Goal: Task Accomplishment & Management: Use online tool/utility

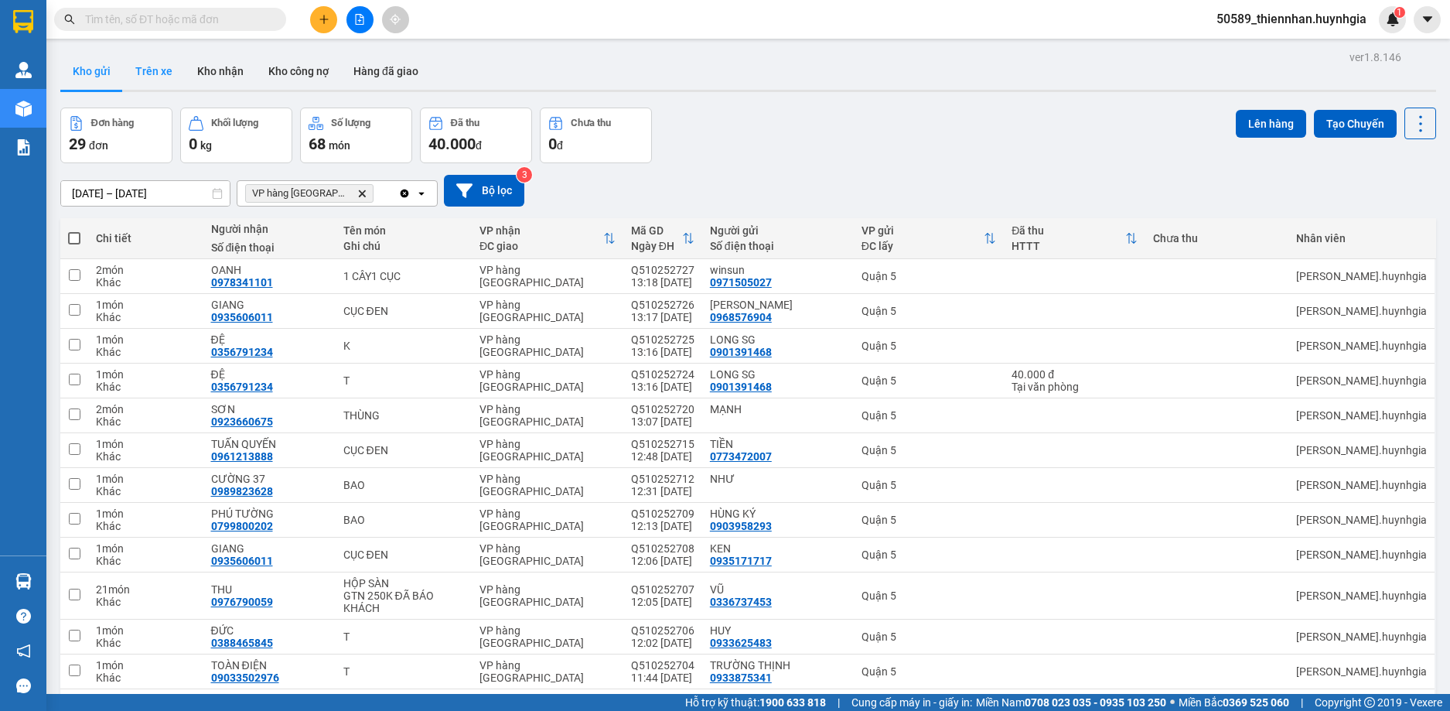
click at [149, 67] on button "Trên xe" at bounding box center [154, 71] width 62 height 37
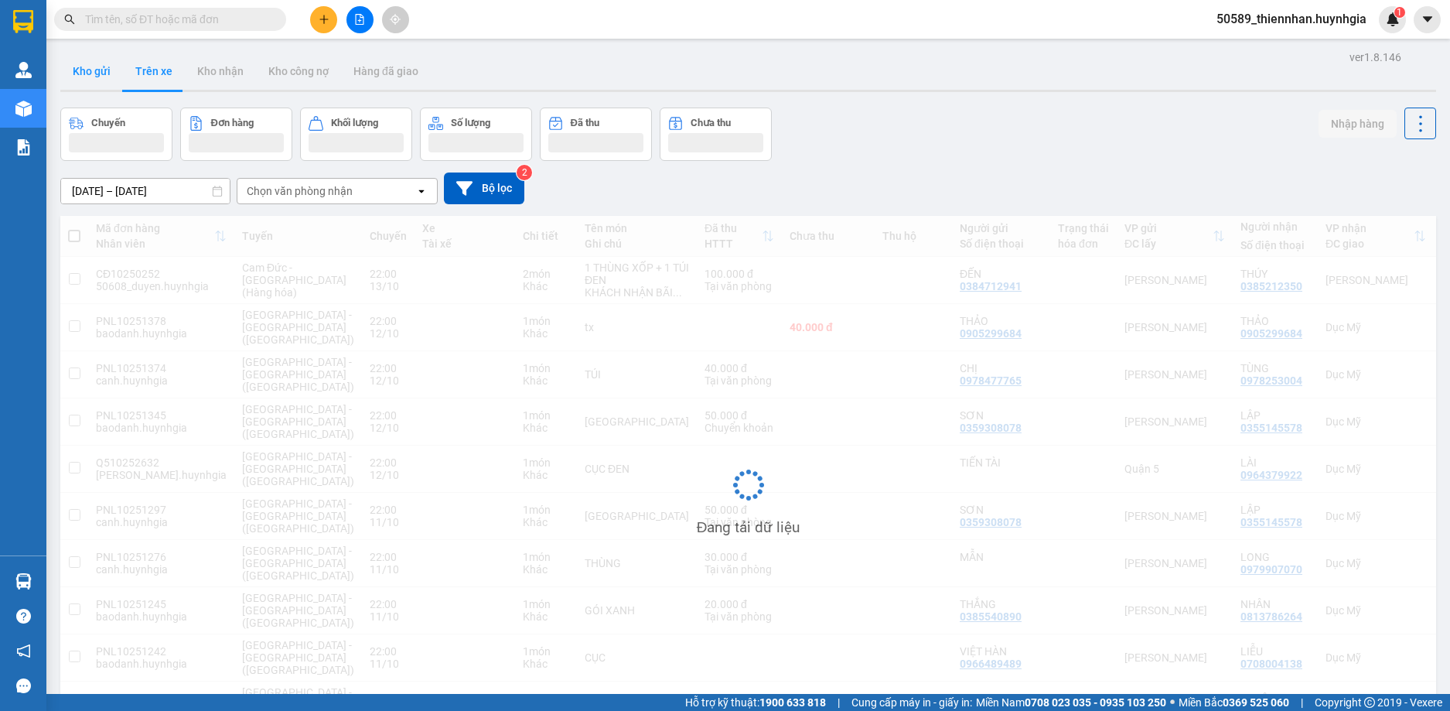
click at [102, 77] on button "Kho gửi" at bounding box center [91, 71] width 63 height 37
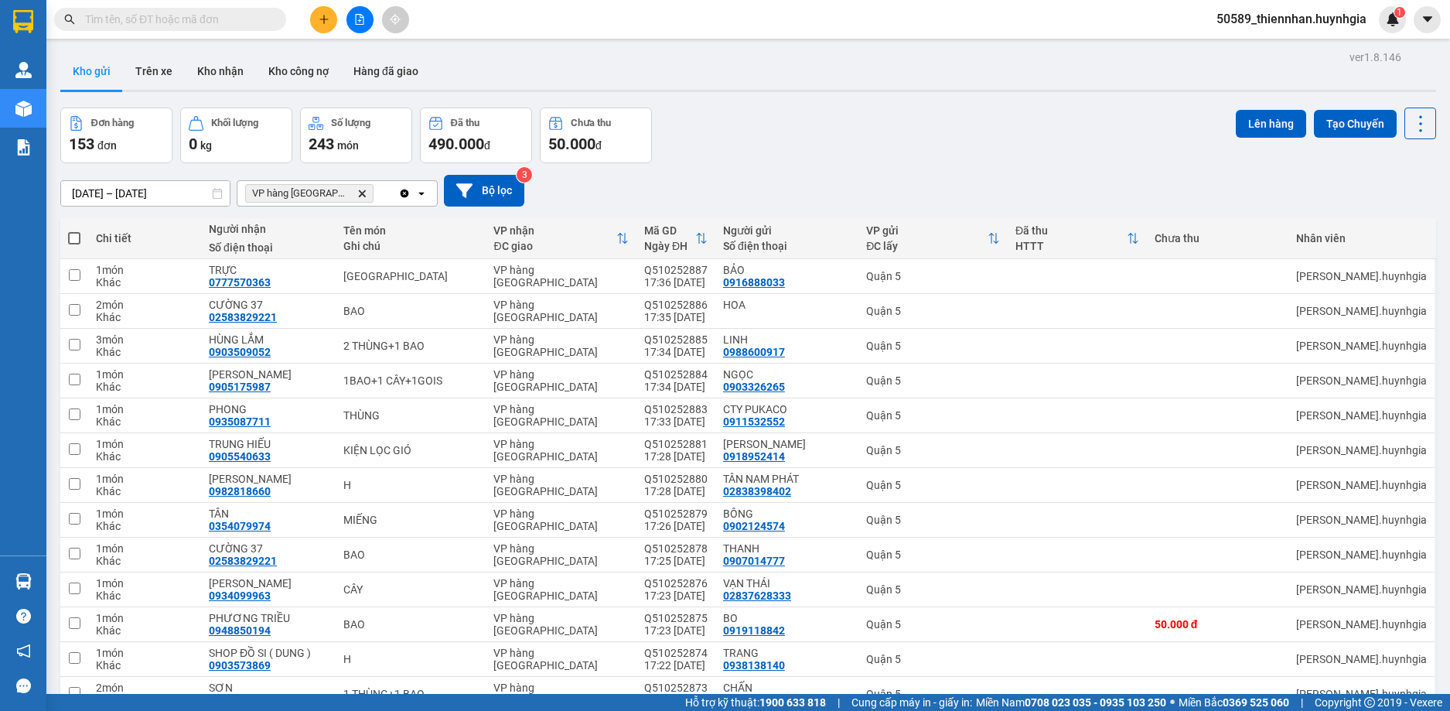
click at [421, 187] on icon "open" at bounding box center [421, 193] width 12 height 12
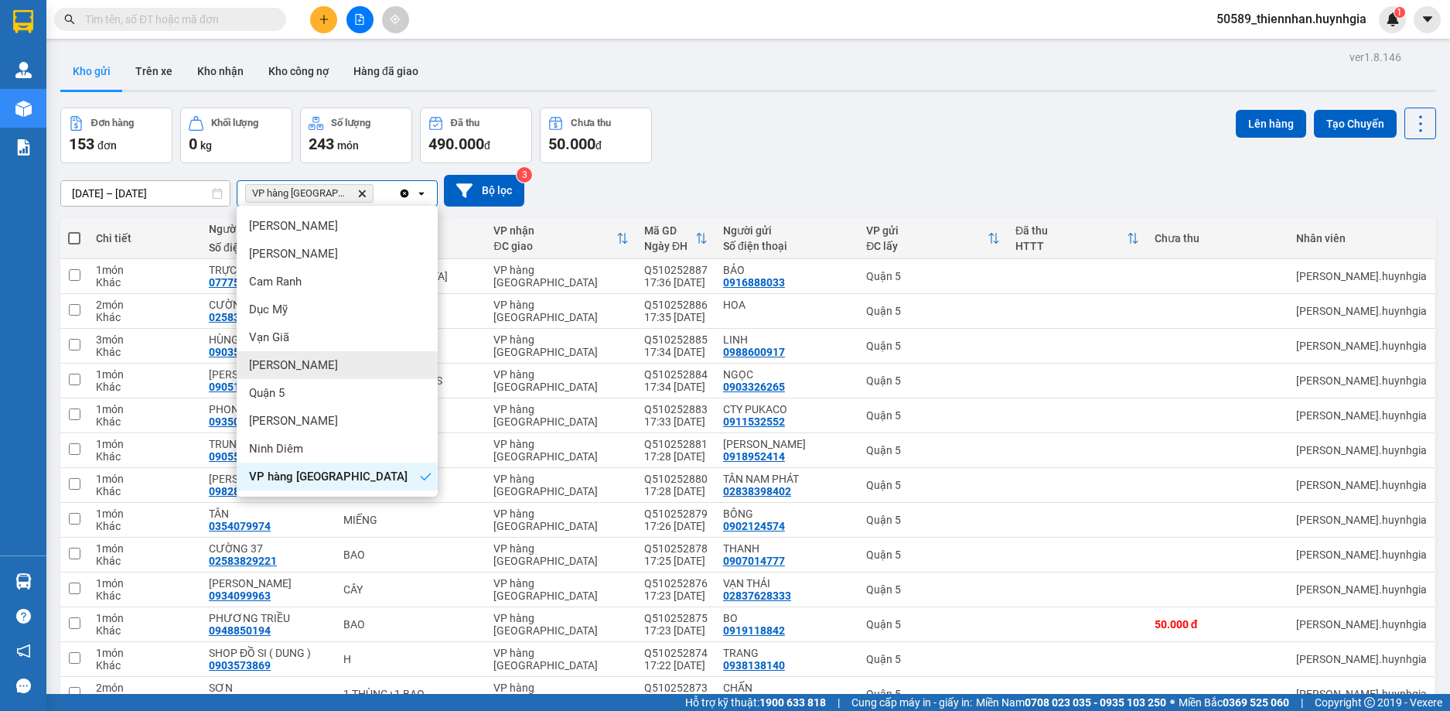
click at [340, 367] on div "[PERSON_NAME]" at bounding box center [337, 365] width 201 height 28
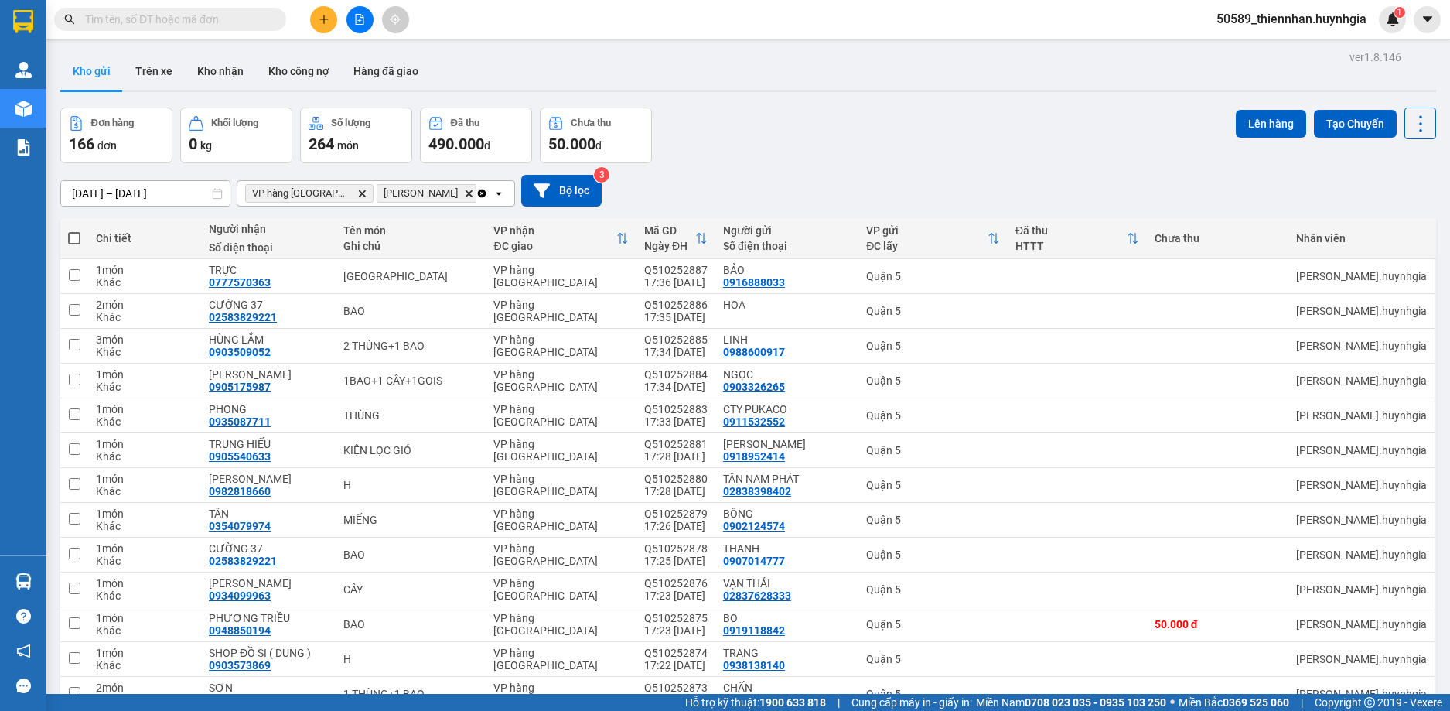
click at [1296, 20] on span "50589_thiennhan.huynhgia" at bounding box center [1291, 18] width 175 height 19
click at [1276, 48] on span "Đăng xuất" at bounding box center [1298, 47] width 142 height 17
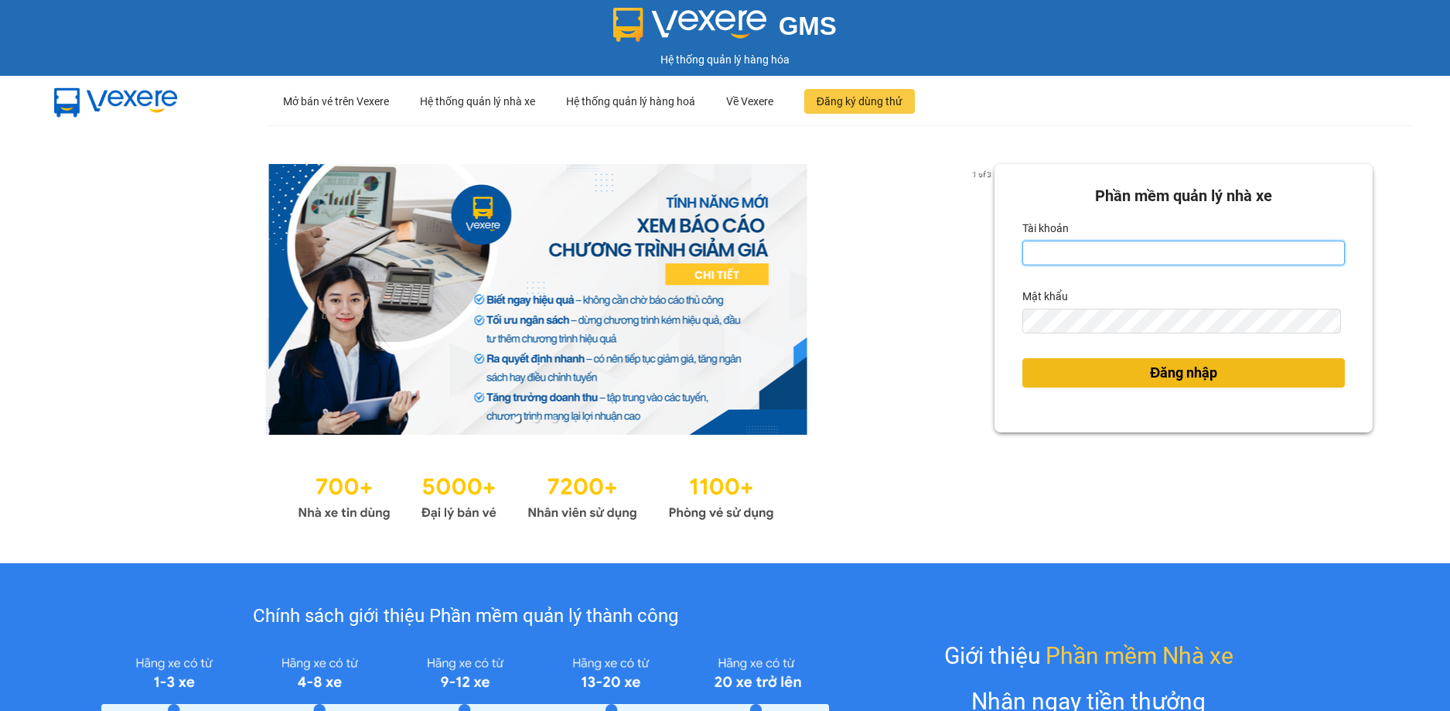
type input "thiennhan.huynhgia"
click at [1150, 372] on span "Đăng nhập" at bounding box center [1183, 373] width 67 height 22
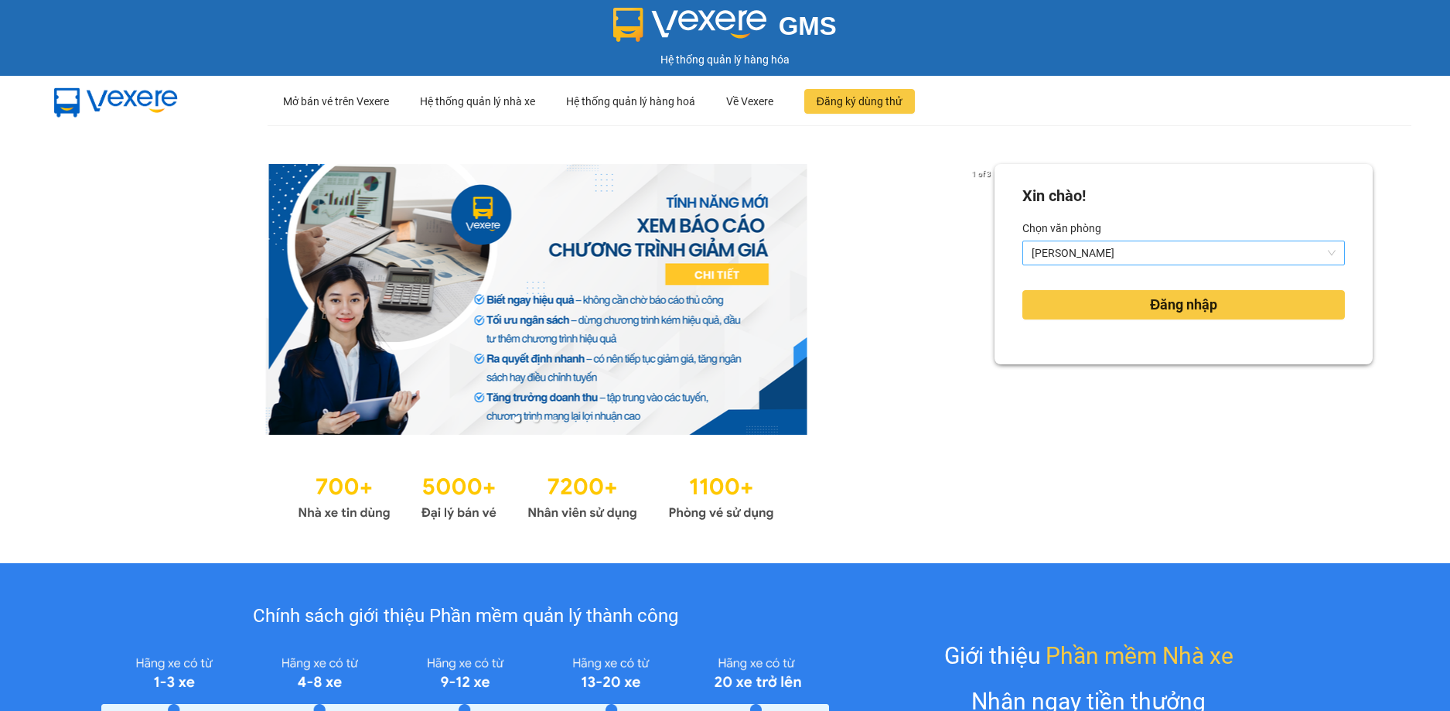
click at [1107, 251] on span "[PERSON_NAME]" at bounding box center [1184, 252] width 304 height 23
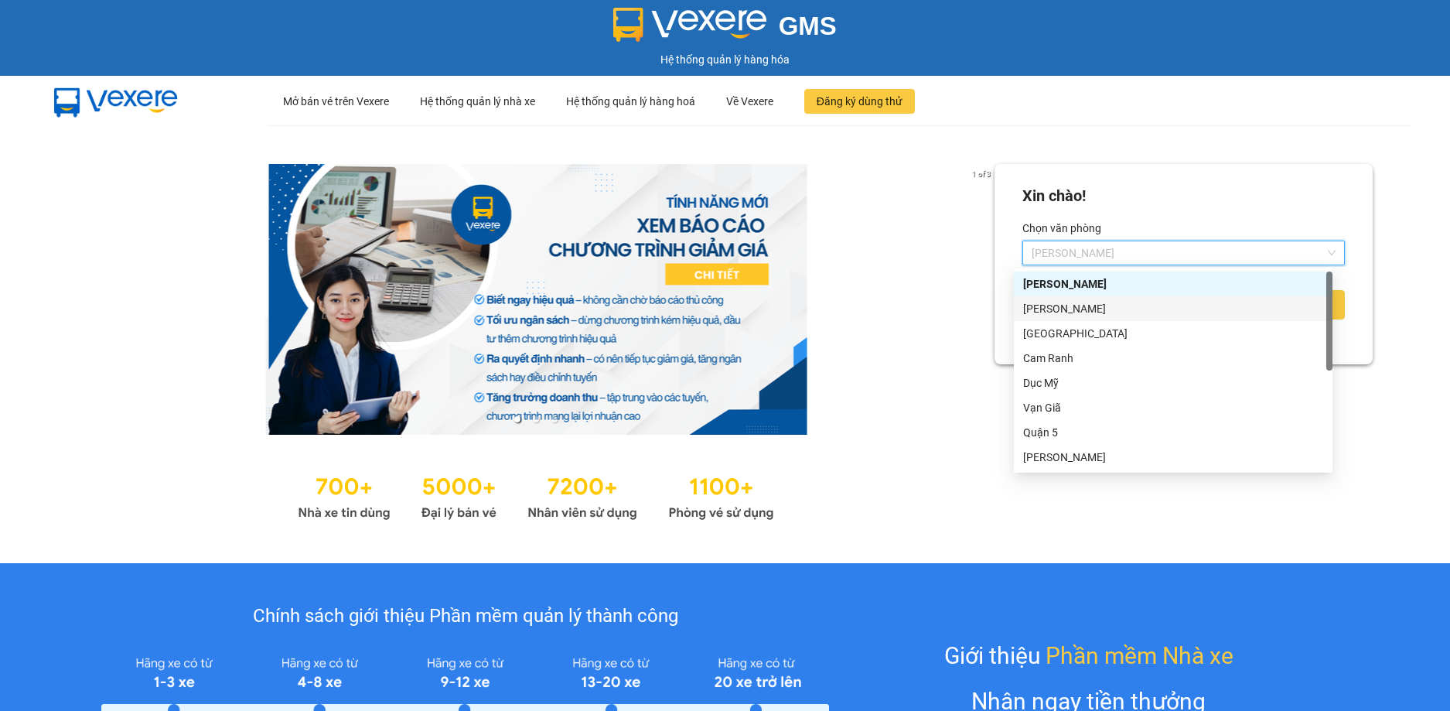
click at [1076, 312] on div "[PERSON_NAME]" at bounding box center [1173, 308] width 300 height 17
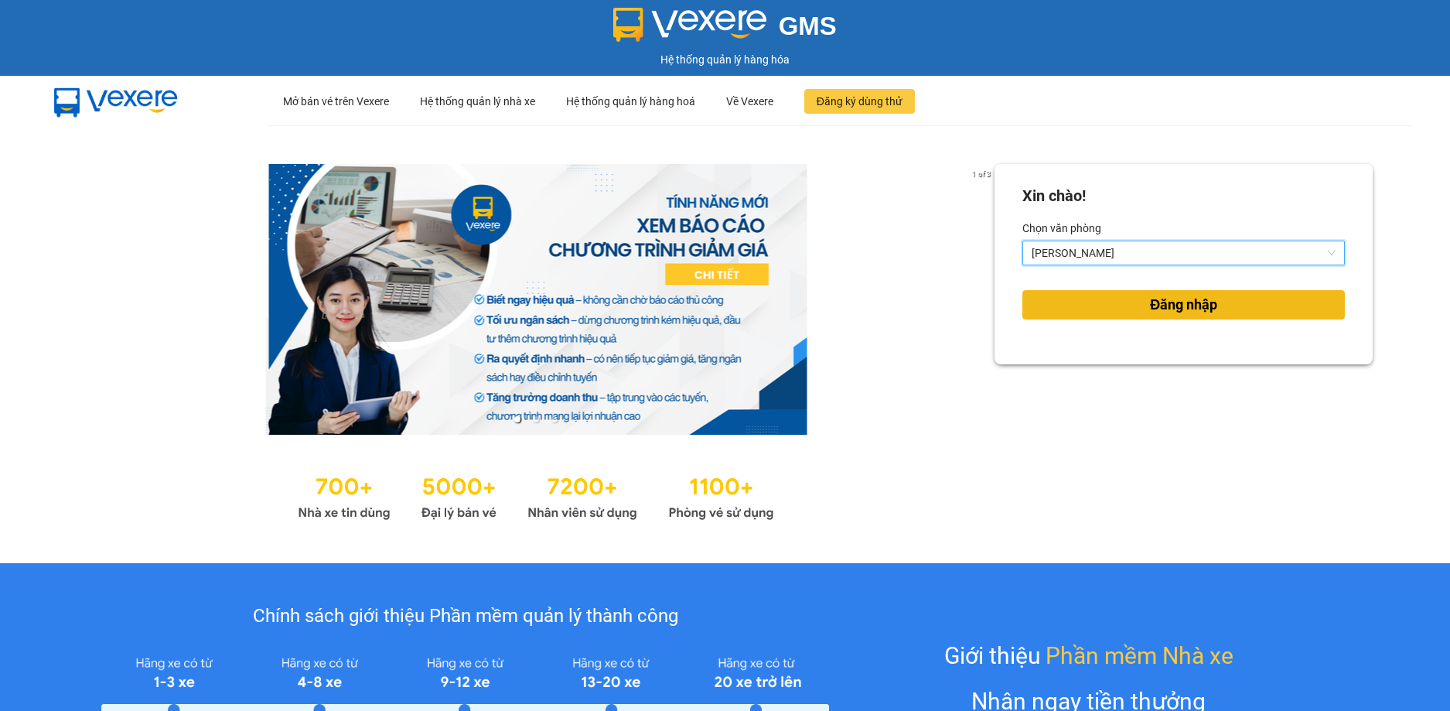
click at [1083, 306] on button "Đăng nhập" at bounding box center [1183, 304] width 322 height 29
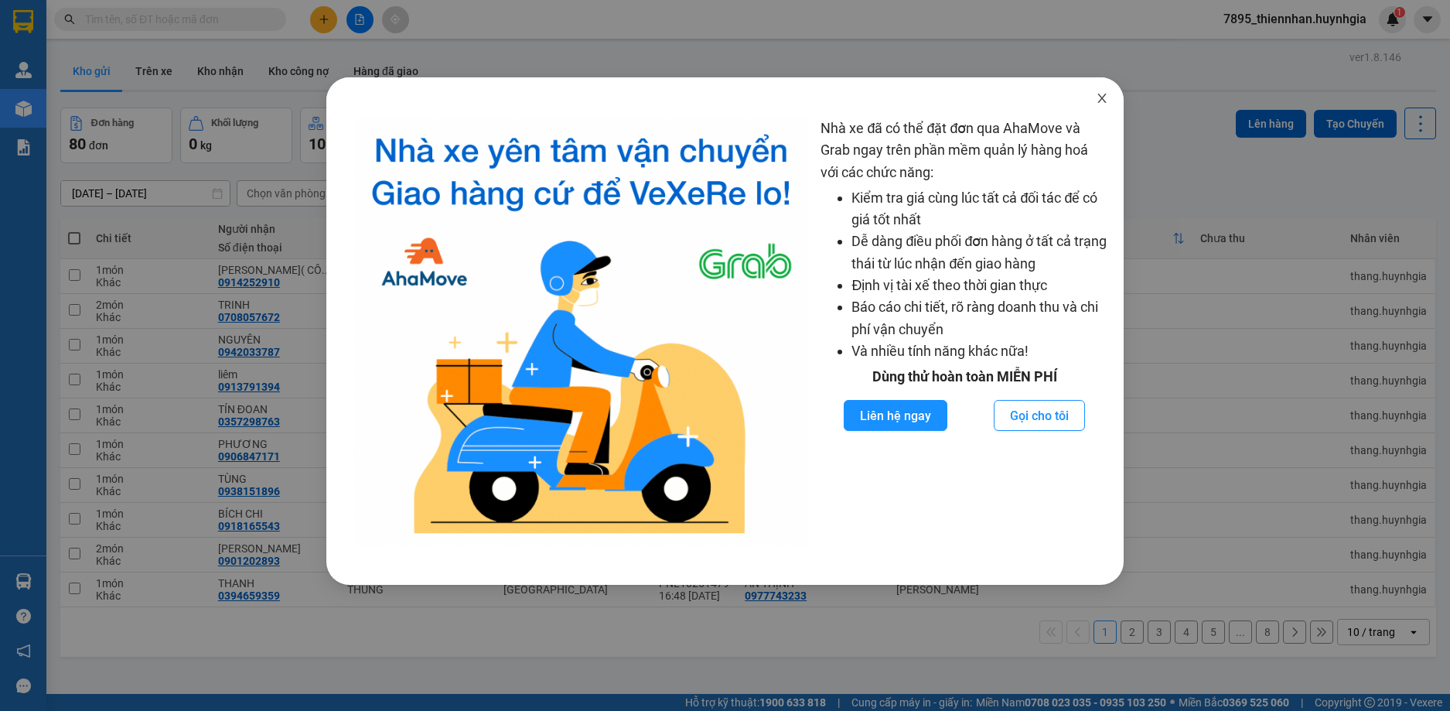
click at [1102, 101] on icon "close" at bounding box center [1102, 98] width 12 height 12
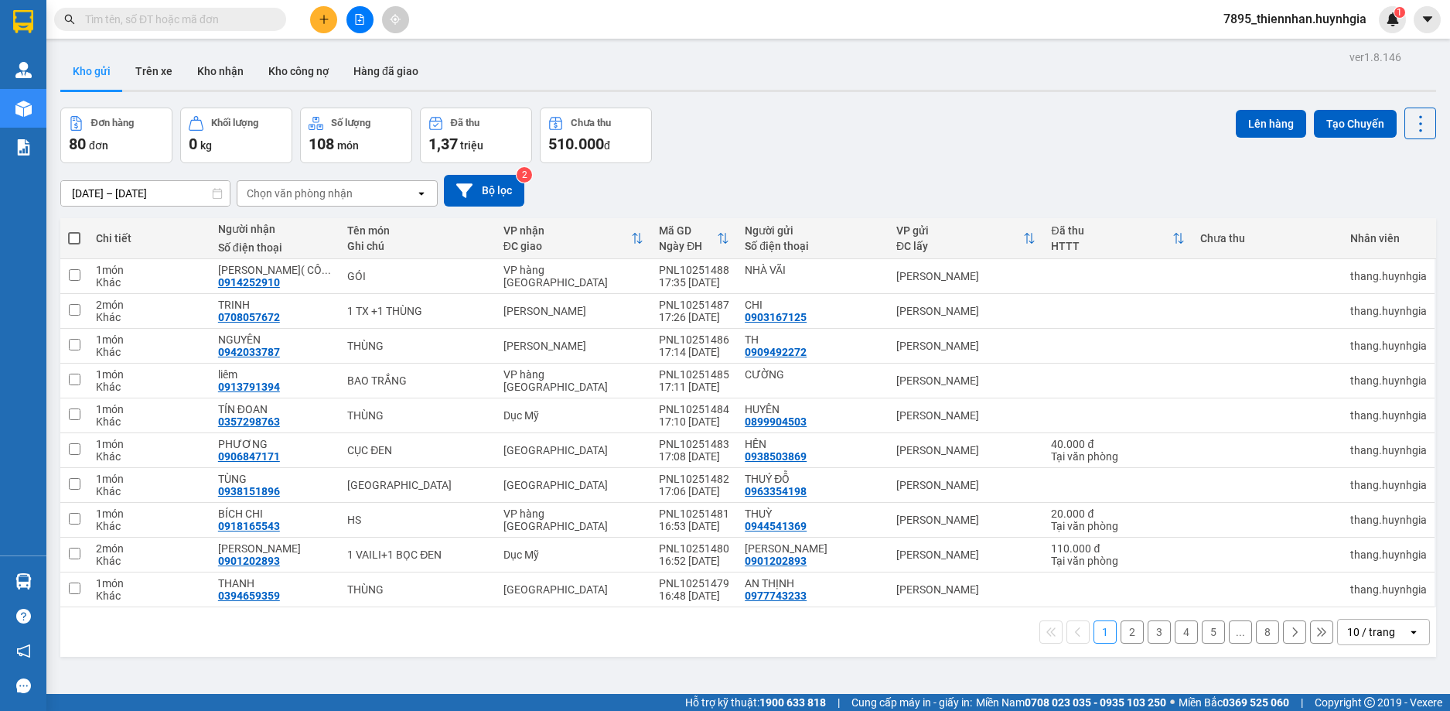
click at [424, 188] on icon "open" at bounding box center [421, 193] width 12 height 12
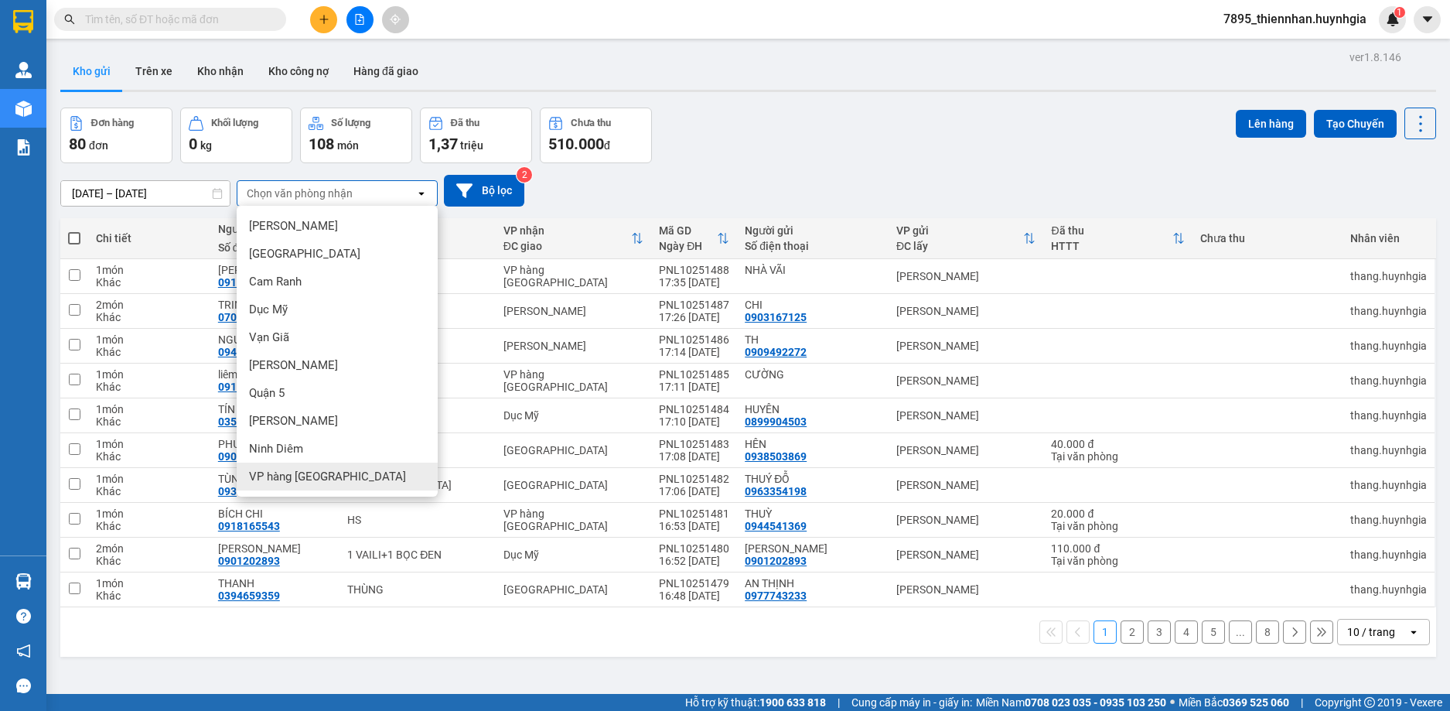
click at [319, 479] on span "VP hàng [GEOGRAPHIC_DATA]" at bounding box center [327, 476] width 157 height 15
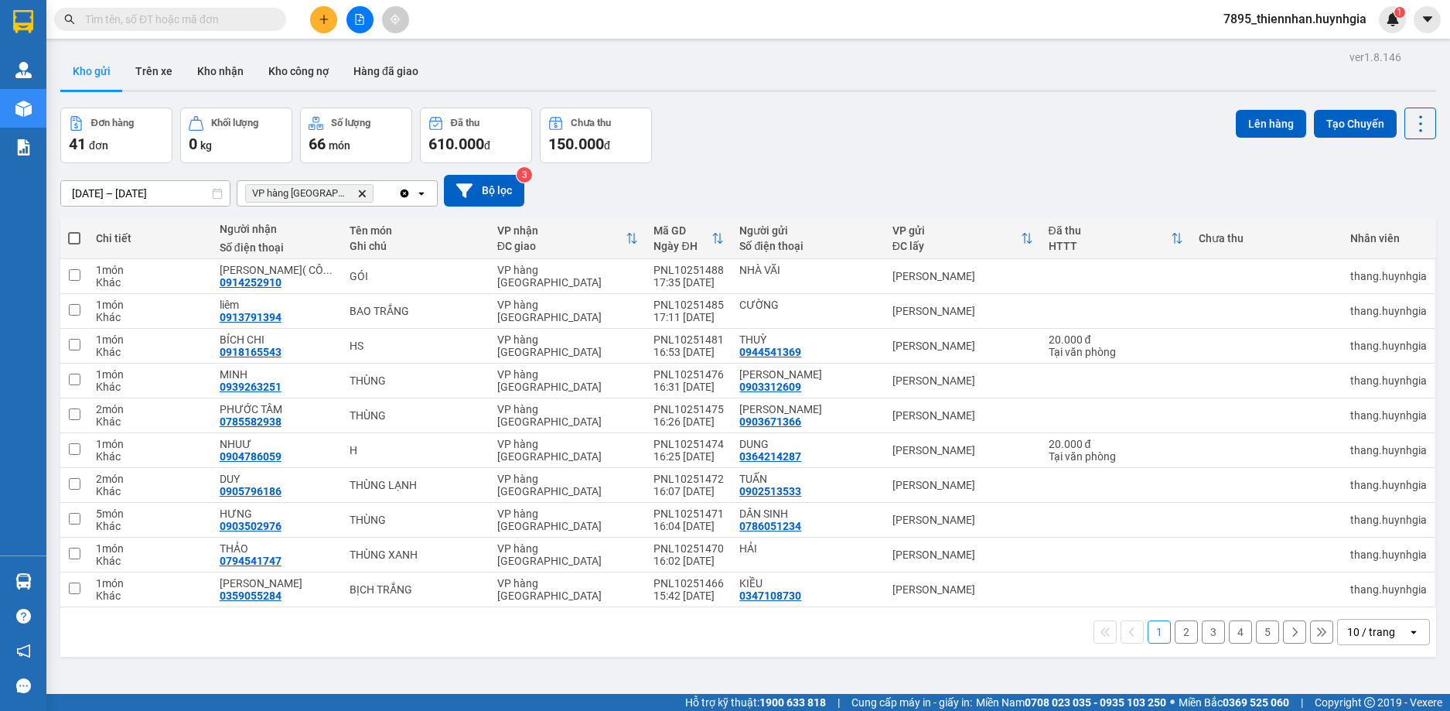
click at [419, 192] on icon "open" at bounding box center [421, 193] width 12 height 12
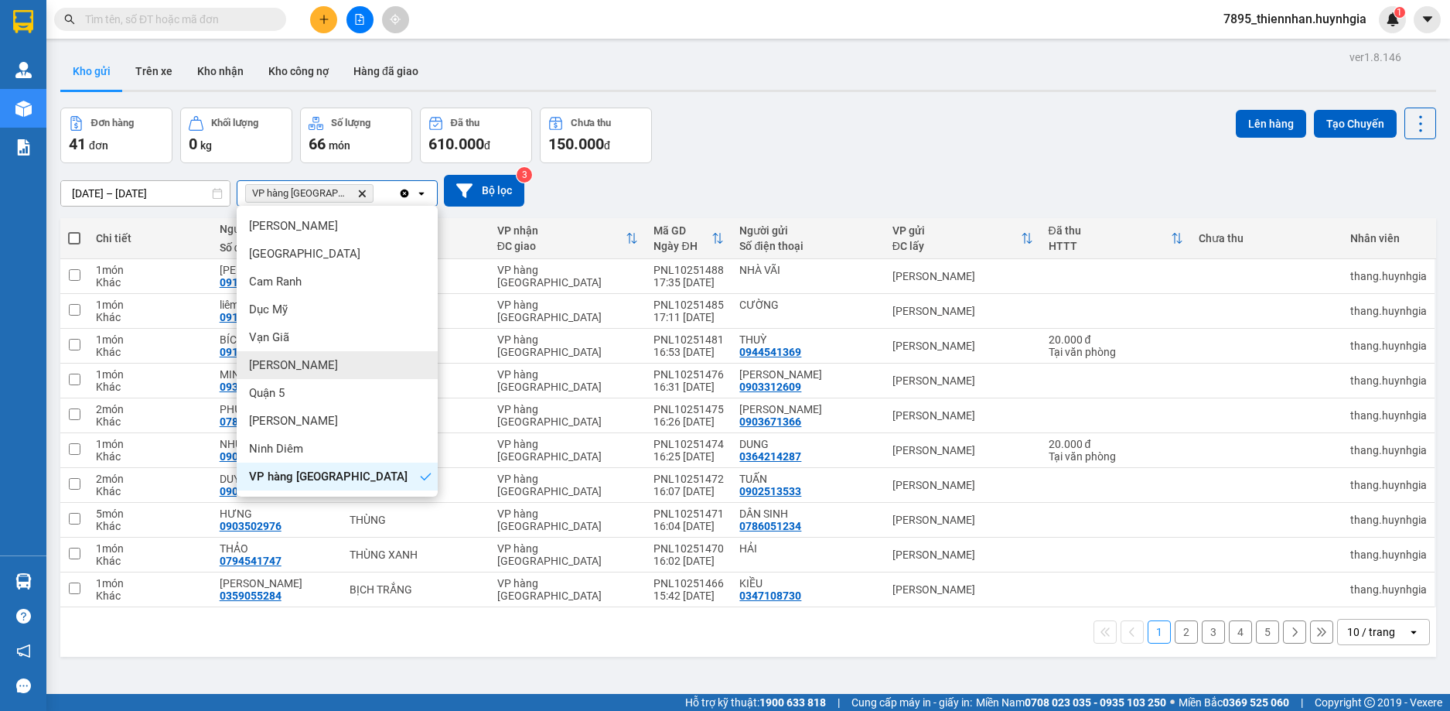
click at [317, 363] on div "[PERSON_NAME]" at bounding box center [337, 365] width 201 height 28
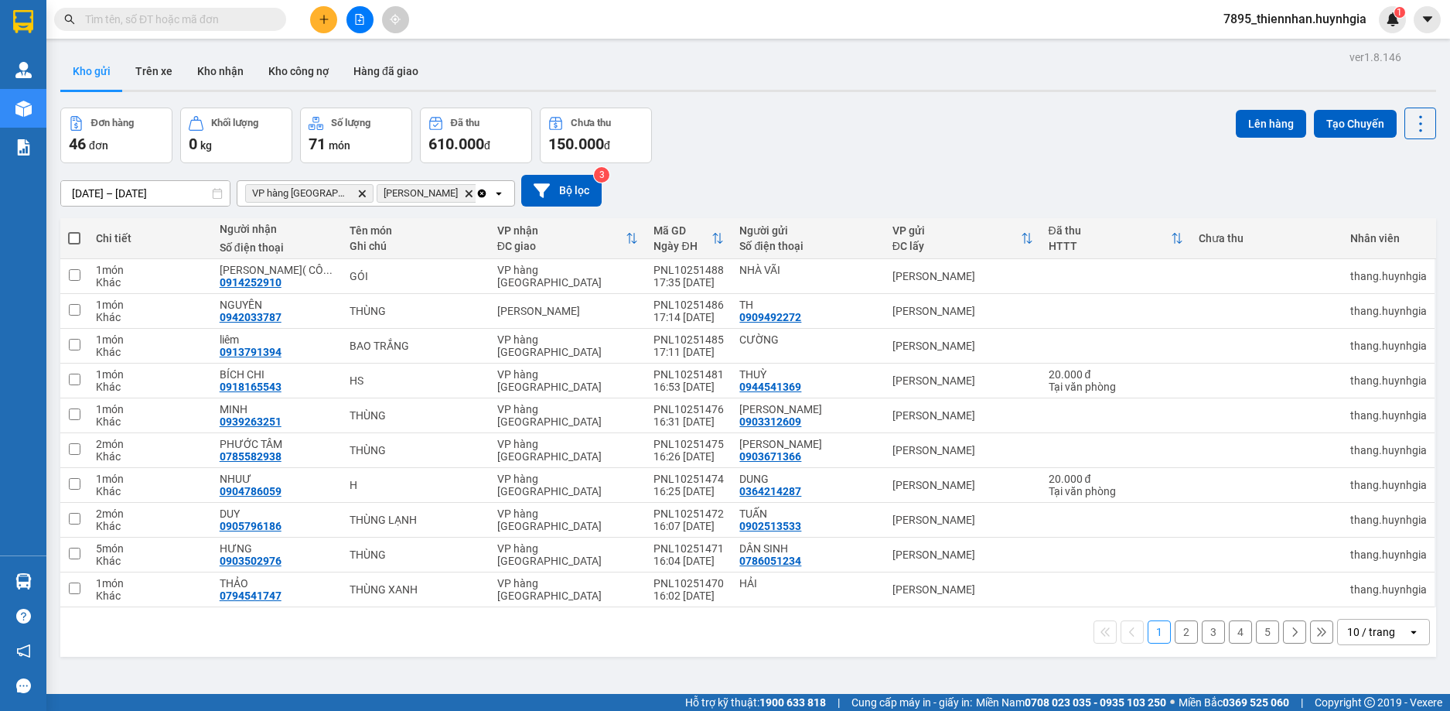
click at [745, 184] on div "[DATE] – [DATE] Press the down arrow key to interact with the calendar and sele…" at bounding box center [748, 191] width 1376 height 32
click at [464, 193] on icon "Delete" at bounding box center [468, 193] width 9 height 9
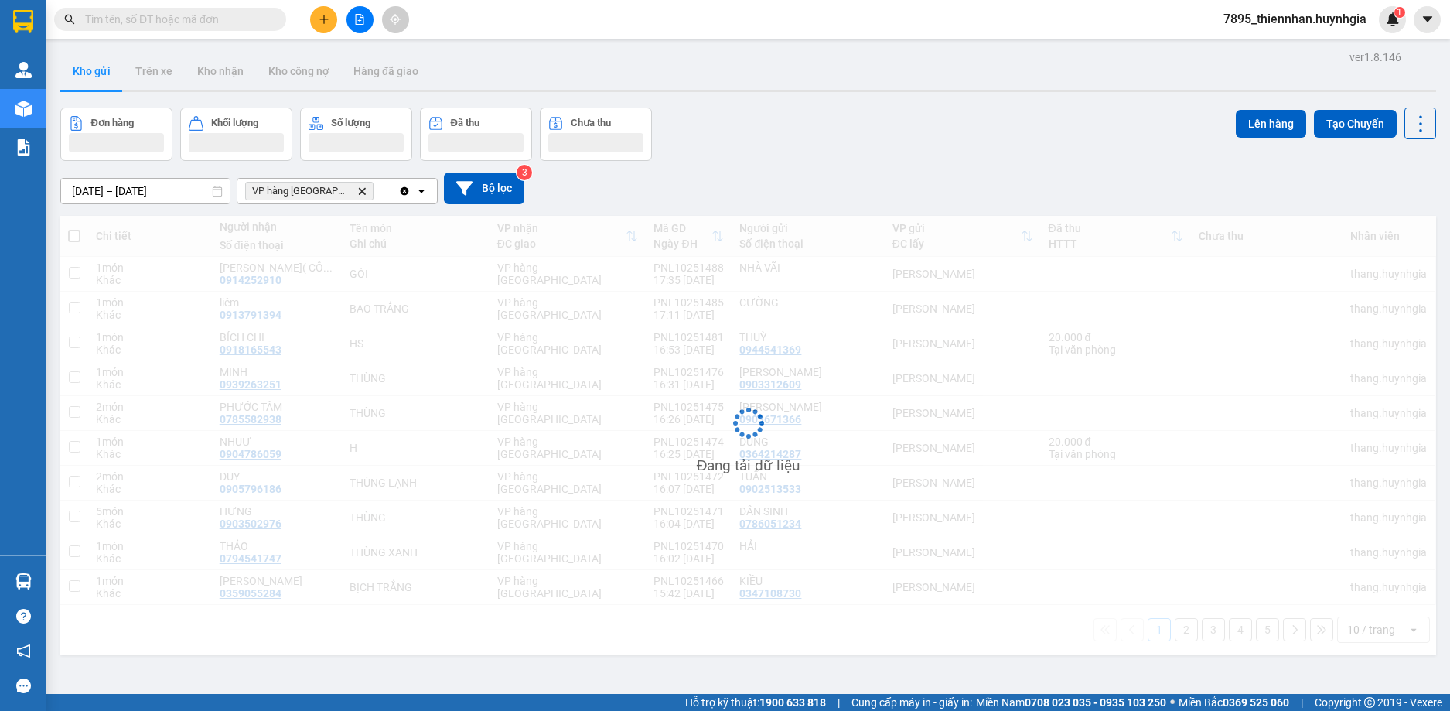
click at [419, 193] on icon "open" at bounding box center [421, 191] width 12 height 12
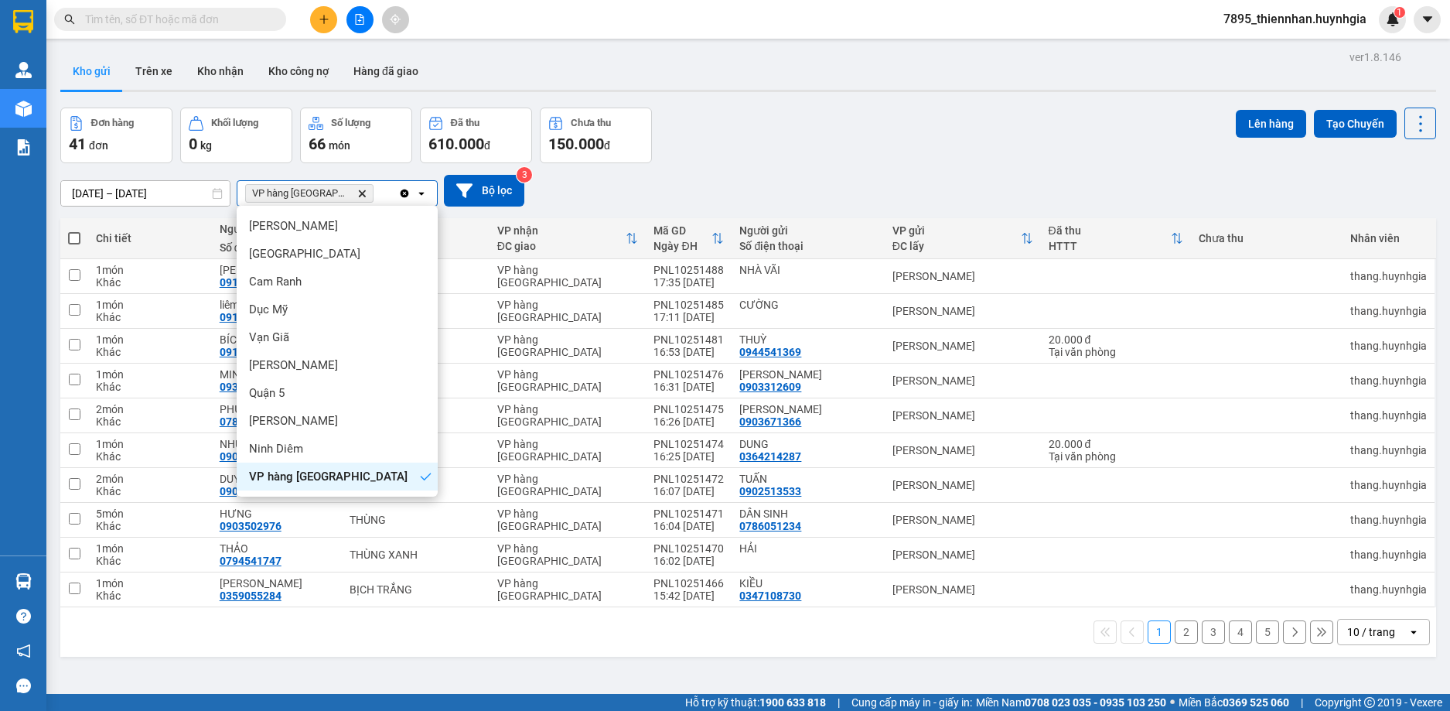
click at [359, 195] on icon "VP hàng Nha Trang, close by backspace" at bounding box center [362, 192] width 7 height 7
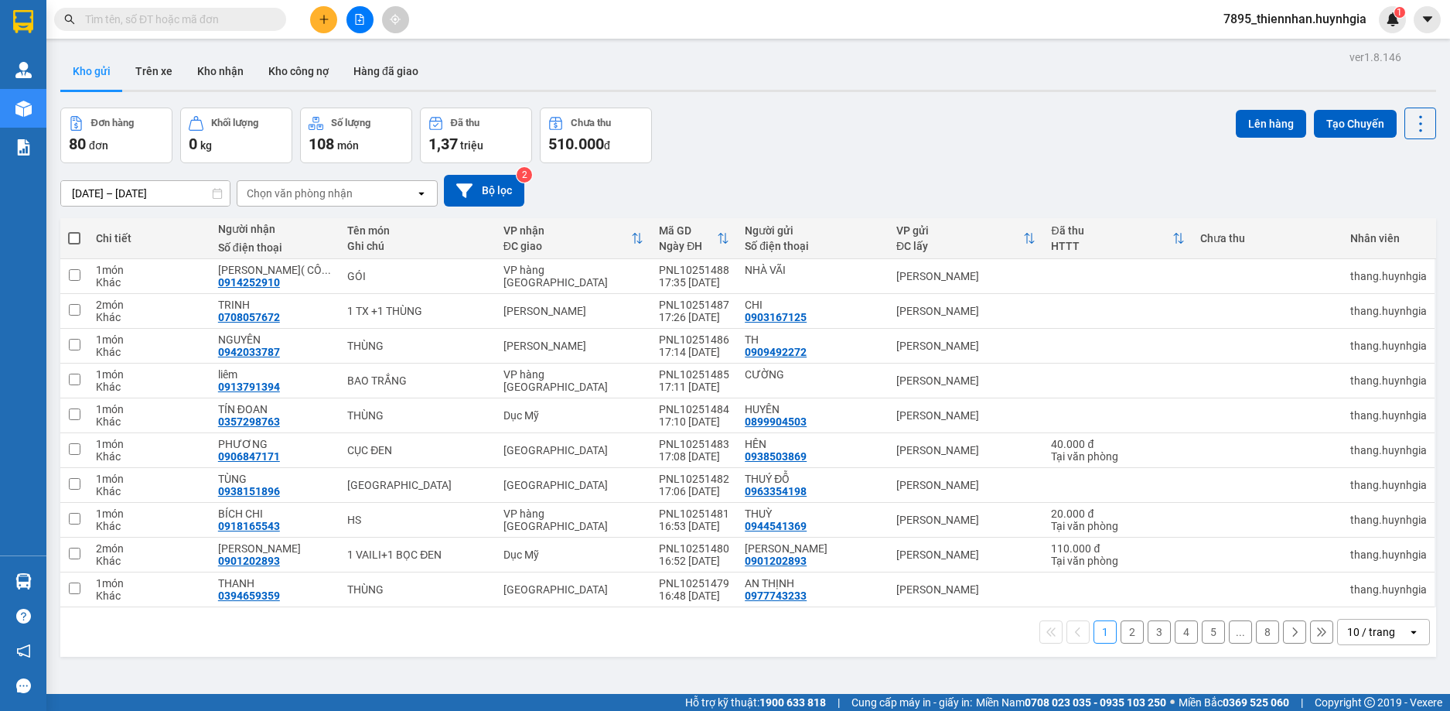
click at [423, 195] on icon "open" at bounding box center [421, 193] width 12 height 12
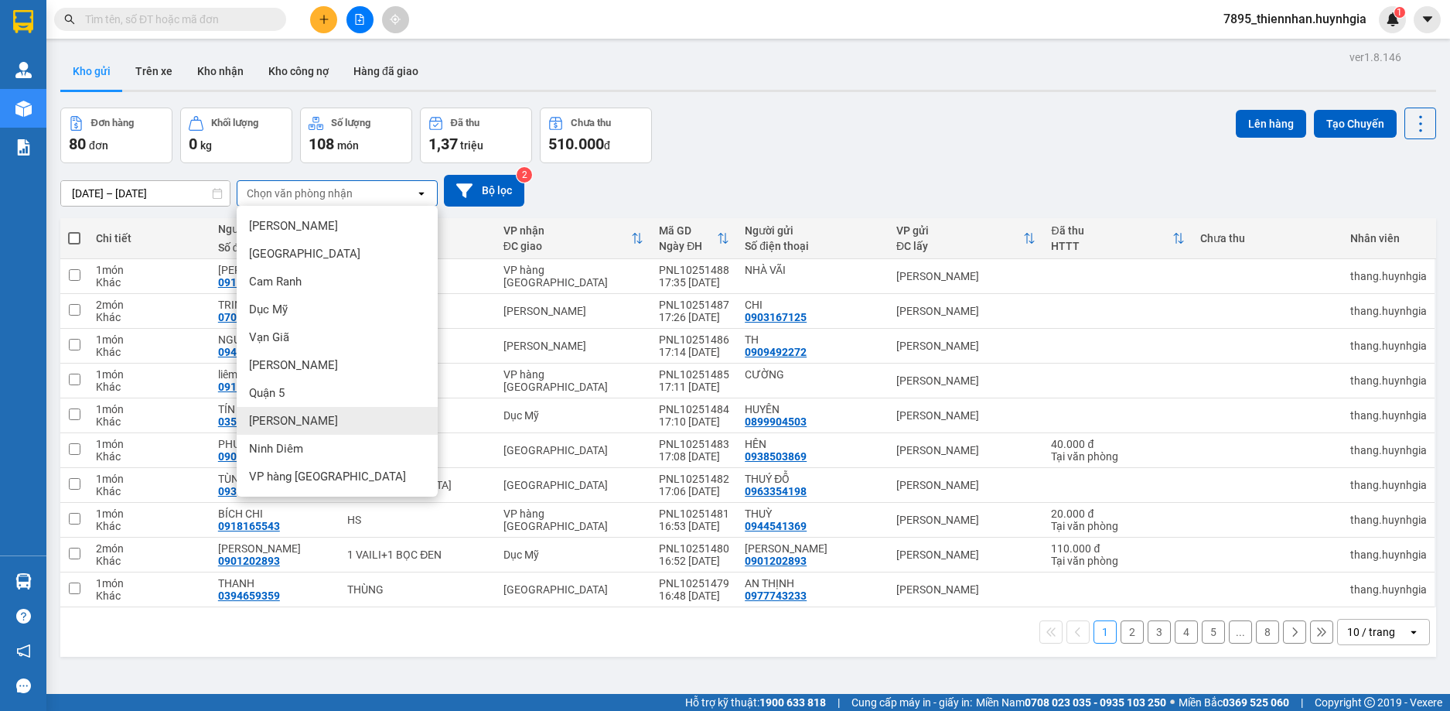
click at [313, 424] on div "[PERSON_NAME]" at bounding box center [337, 421] width 201 height 28
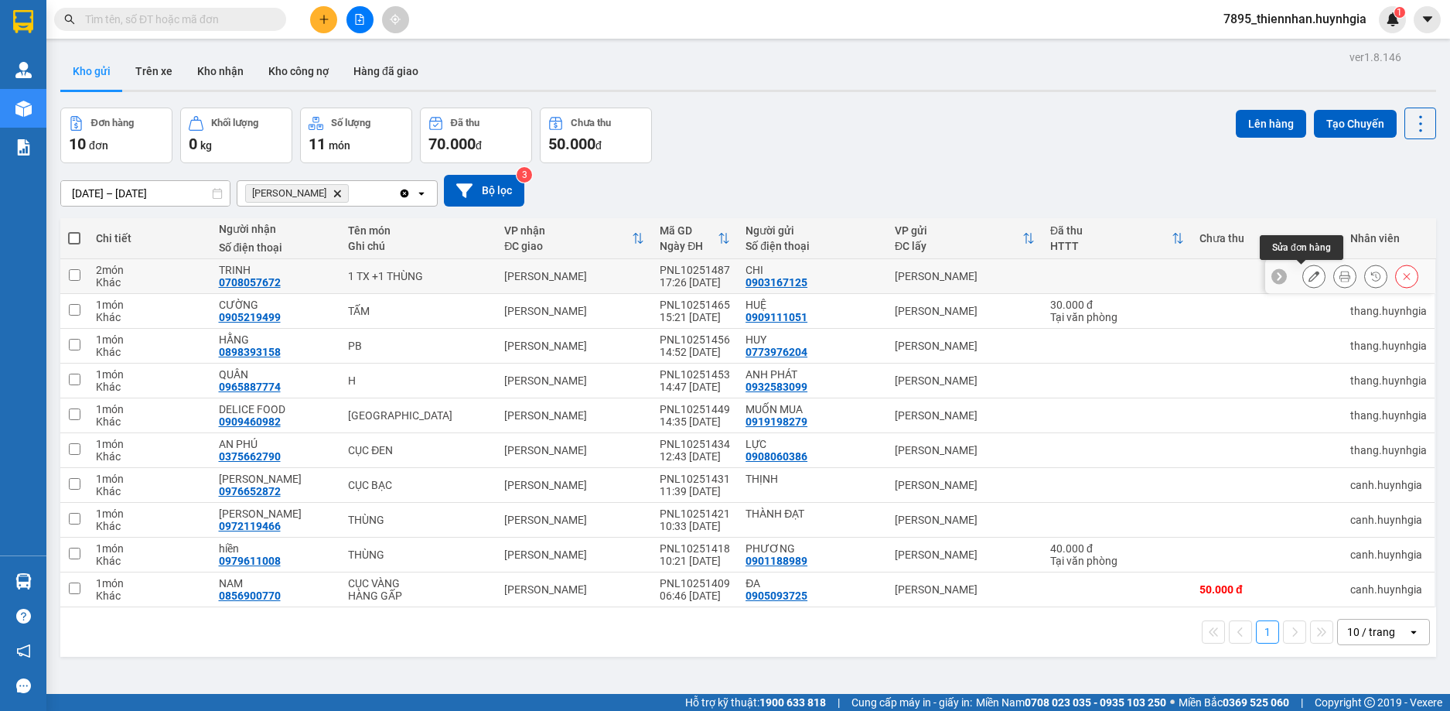
click at [1308, 279] on icon at bounding box center [1313, 276] width 11 height 11
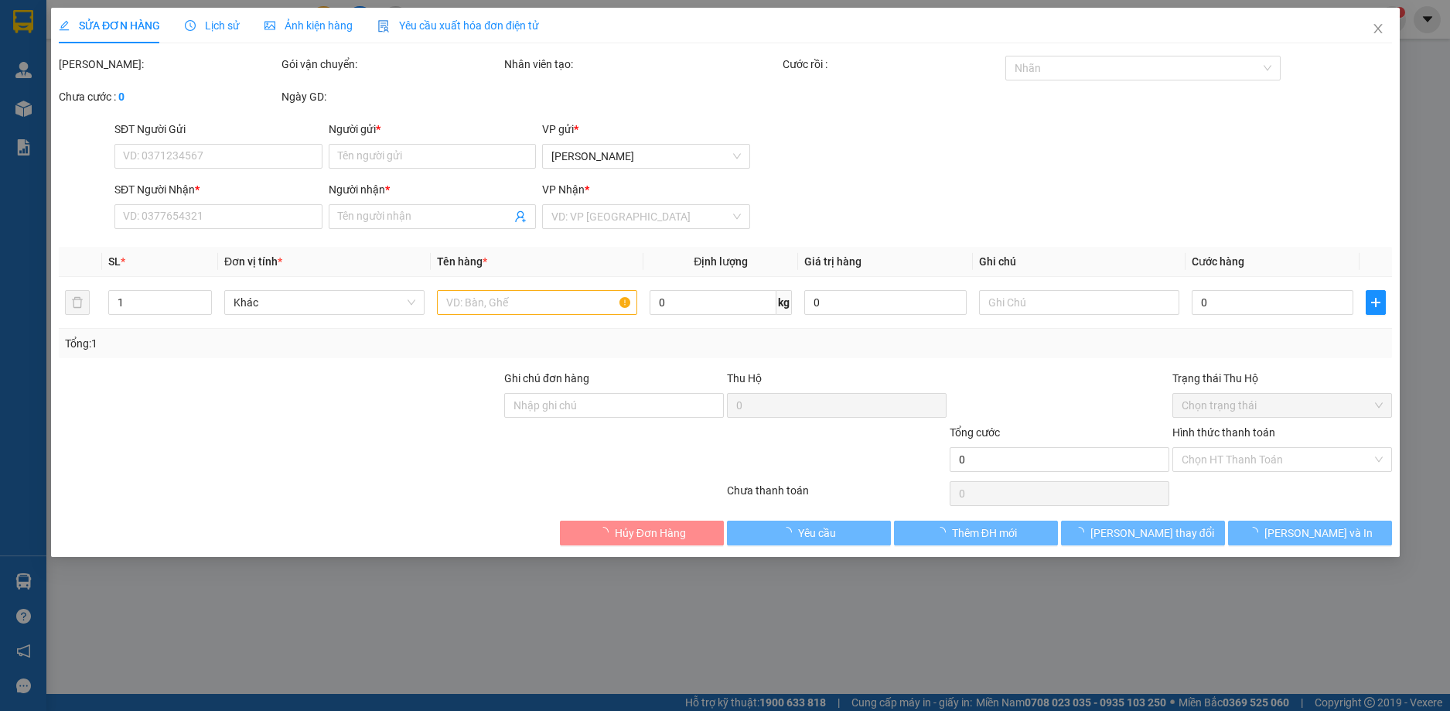
type input "0903167125"
type input "CHI"
type input "0708057672"
type input "TRINH"
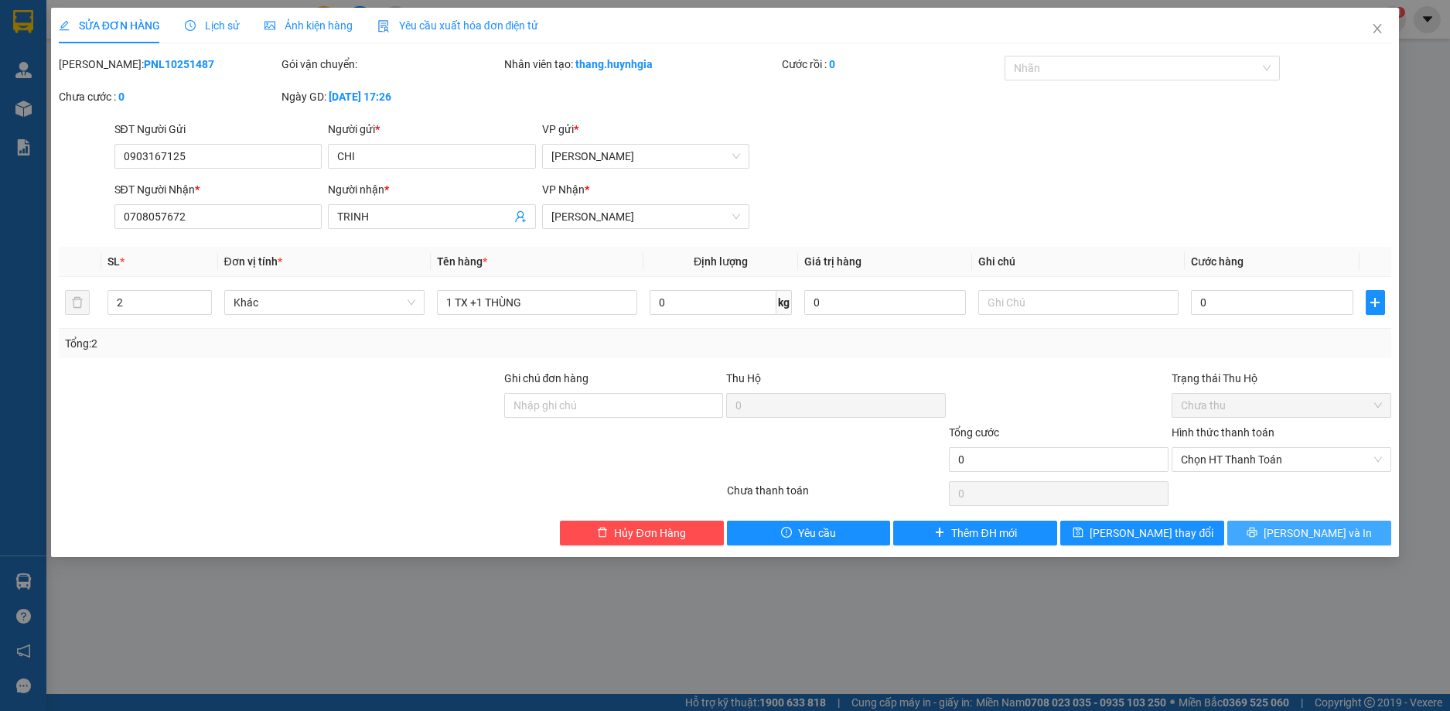
click at [1334, 537] on span "[PERSON_NAME] và In" at bounding box center [1318, 532] width 108 height 17
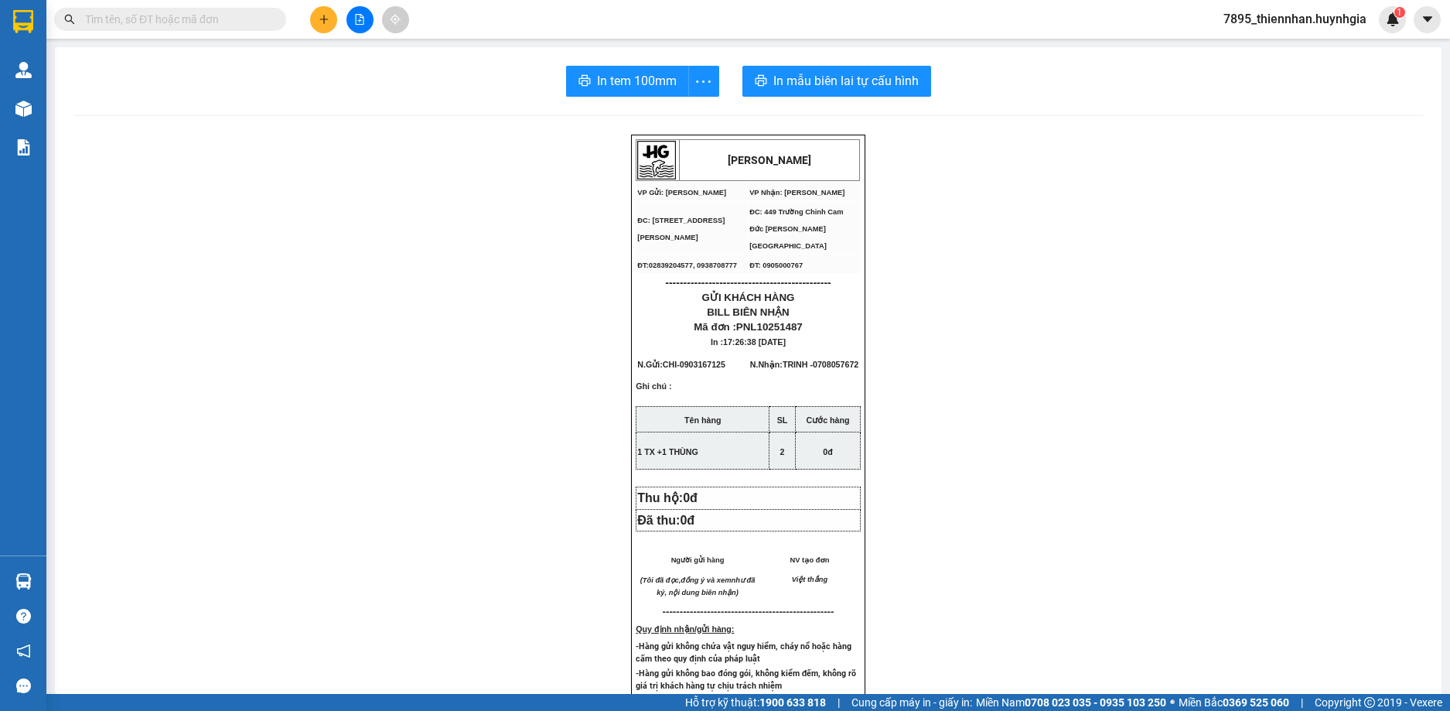
click at [865, 162] on div "[PERSON_NAME] VP Gửi: [PERSON_NAME] Lão VP Nhận: [PERSON_NAME] ĐC: 275H [PERS…" at bounding box center [747, 643] width 1349 height 1016
click at [829, 182] on td "VP Nhận: [PERSON_NAME]" at bounding box center [805, 191] width 112 height 19
click at [820, 188] on td "VP Nhận: [PERSON_NAME]" at bounding box center [805, 191] width 112 height 19
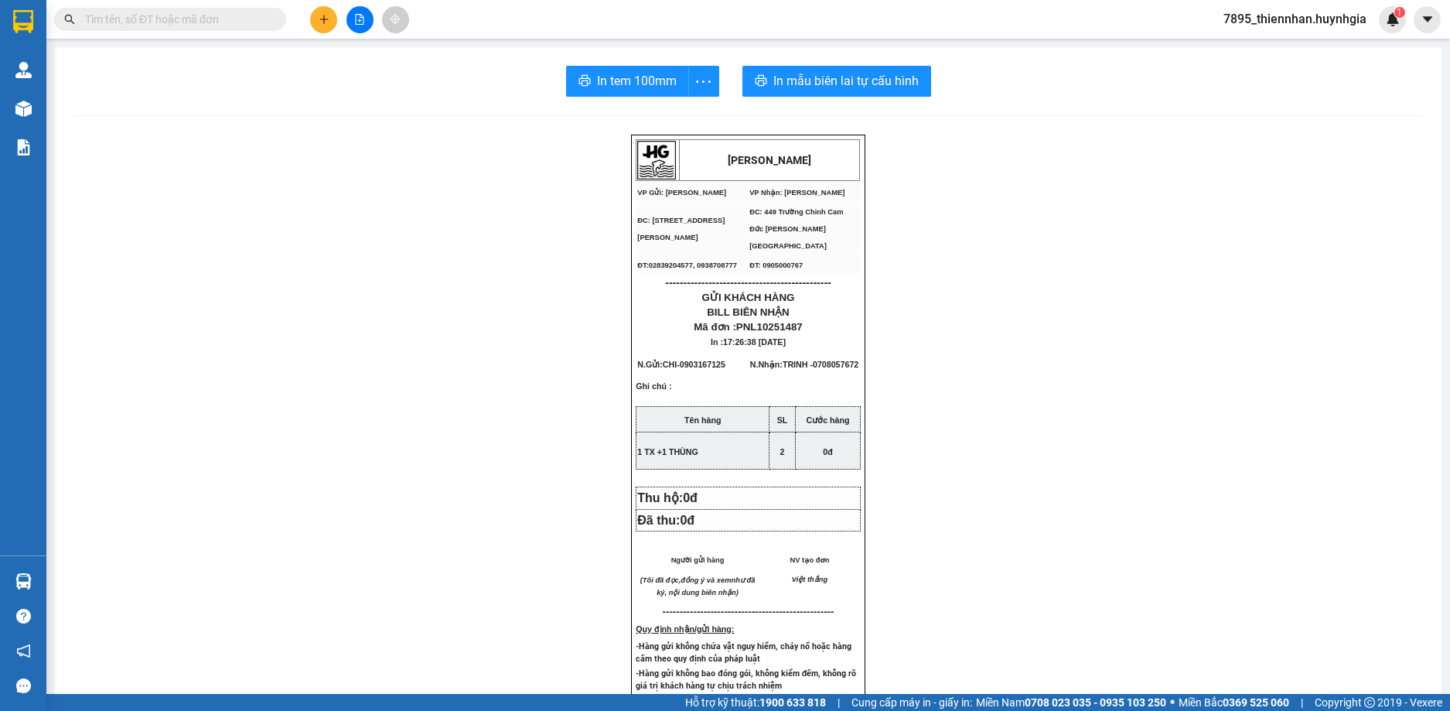
click at [809, 211] on span "ĐC: 449 Trường Chinh Cam Đức [PERSON_NAME][GEOGRAPHIC_DATA]" at bounding box center [796, 229] width 94 height 42
